Goal: Task Accomplishment & Management: Use online tool/utility

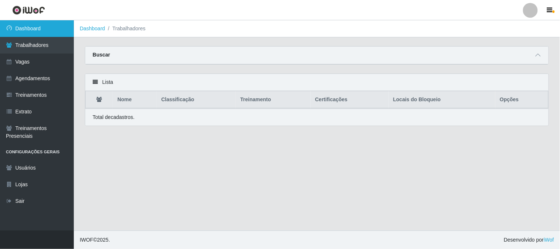
click at [57, 34] on link "Dashboard" at bounding box center [37, 28] width 74 height 17
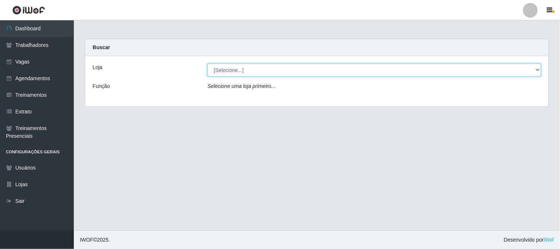
click at [248, 75] on select "[Selecione...] Sapore D'italia" at bounding box center [374, 69] width 334 height 13
select select "266"
click at [207, 63] on select "[Selecione...] Sapore D'italia" at bounding box center [374, 69] width 334 height 13
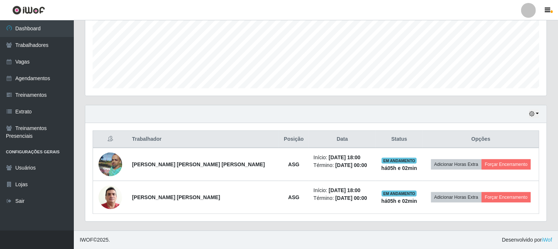
scroll to position [153, 461]
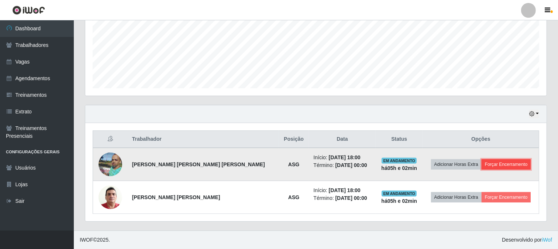
click at [499, 162] on button "Forçar Encerramento" at bounding box center [506, 164] width 49 height 10
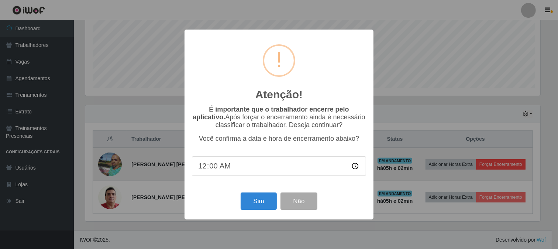
scroll to position [153, 457]
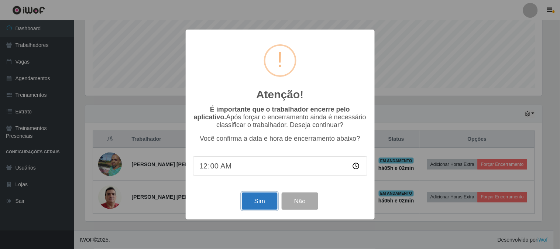
click at [261, 203] on button "Sim" at bounding box center [260, 200] width 36 height 17
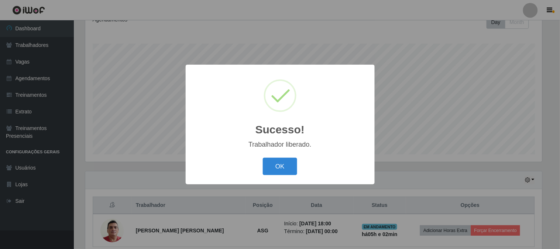
drag, startPoint x: 290, startPoint y: 167, endPoint x: 347, endPoint y: 185, distance: 59.5
click at [290, 167] on button "OK" at bounding box center [280, 166] width 34 height 17
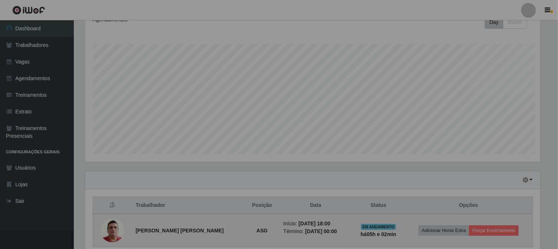
scroll to position [153, 461]
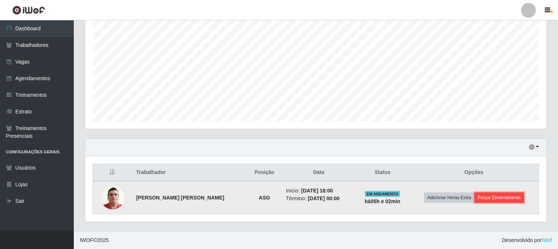
click at [501, 197] on button "Forçar Encerramento" at bounding box center [499, 197] width 49 height 10
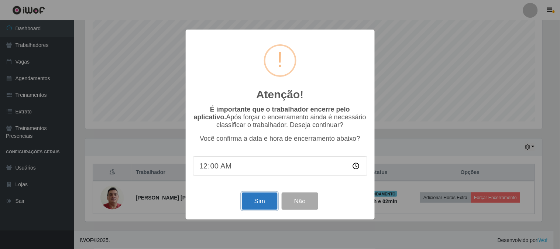
click at [262, 202] on button "Sim" at bounding box center [260, 200] width 36 height 17
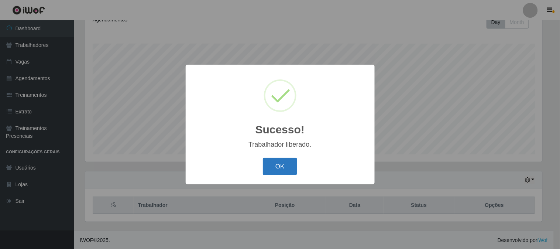
click at [270, 169] on button "OK" at bounding box center [280, 166] width 34 height 17
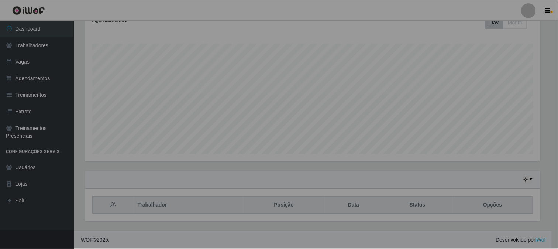
scroll to position [153, 461]
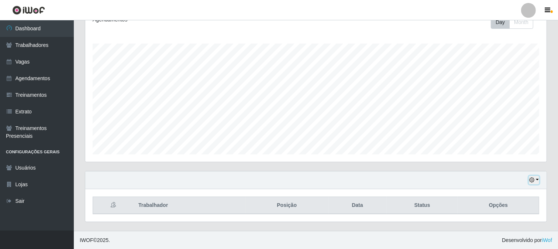
click at [537, 180] on button "button" at bounding box center [534, 180] width 10 height 8
click at [502, 127] on button "1 dia" at bounding box center [509, 121] width 58 height 16
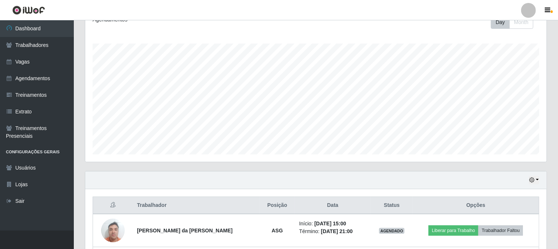
scroll to position [176, 0]
